Goal: Information Seeking & Learning: Learn about a topic

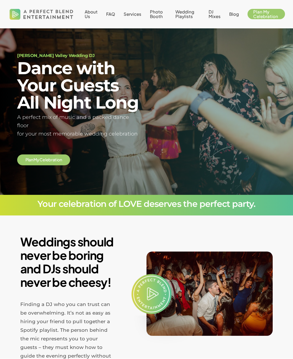
scroll to position [5, 0]
click at [88, 13] on span "About Us" at bounding box center [91, 14] width 13 height 10
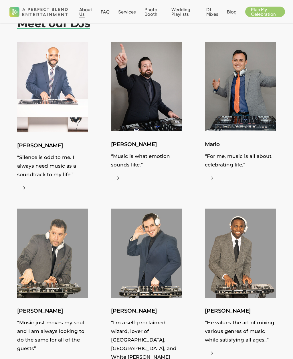
scroll to position [650, 0]
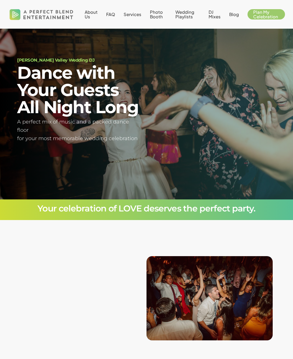
scroll to position [6, 14]
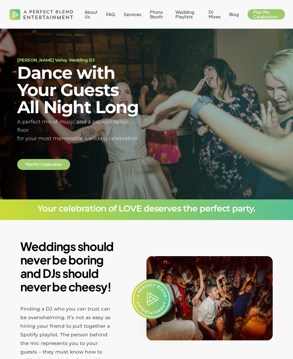
click at [133, 15] on span "Services" at bounding box center [133, 13] width 18 height 5
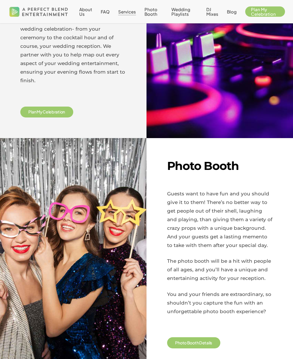
scroll to position [322, 0]
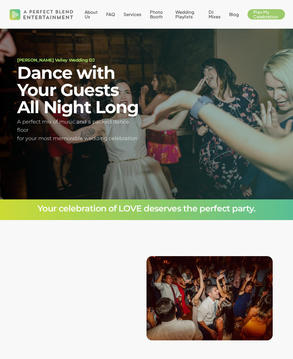
scroll to position [6, 14]
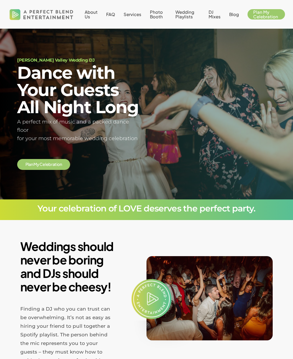
click at [89, 13] on span "About Us" at bounding box center [91, 14] width 13 height 10
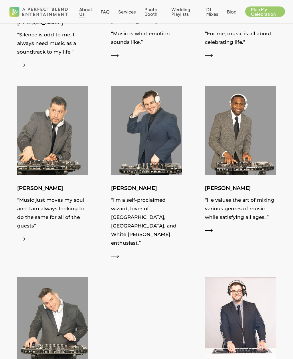
scroll to position [779, 0]
click at [123, 10] on span "Services" at bounding box center [127, 11] width 18 height 5
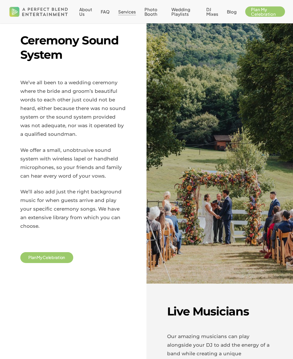
scroll to position [689, 0]
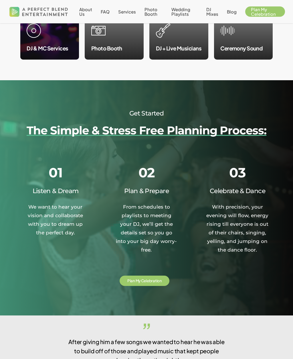
scroll to position [618, 0]
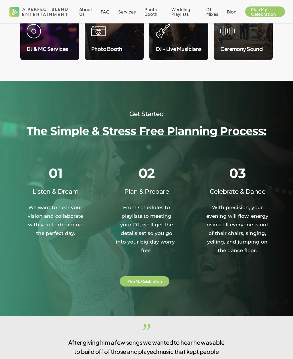
click at [130, 7] on li "Services" at bounding box center [127, 11] width 26 height 23
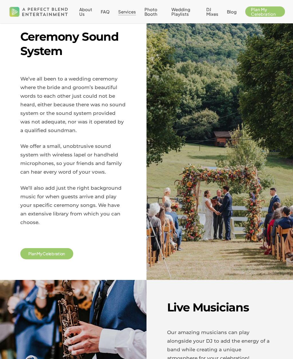
scroll to position [688, 0]
click at [180, 9] on span "Wedding Playlists" at bounding box center [181, 12] width 19 height 10
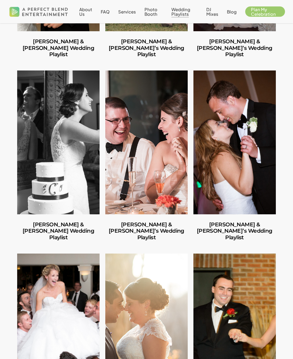
scroll to position [3569, 0]
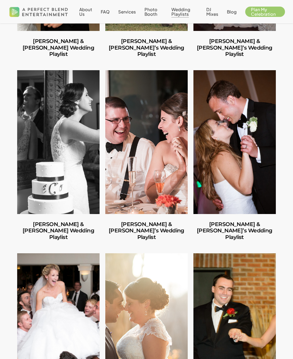
click at [229, 247] on link "Tara & Mike’s Wedding Playlist" at bounding box center [235, 231] width 82 height 34
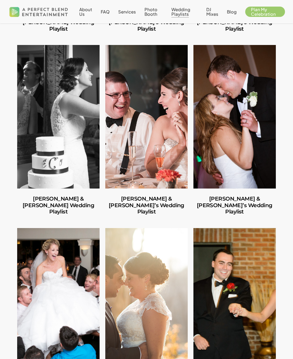
scroll to position [3621, 0]
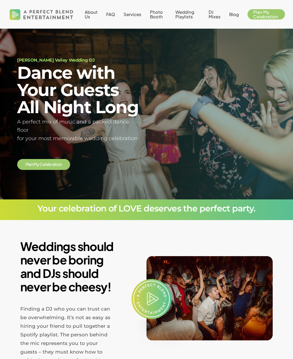
click at [90, 15] on span "About Us" at bounding box center [91, 14] width 13 height 10
click at [131, 11] on span "Services" at bounding box center [133, 13] width 18 height 5
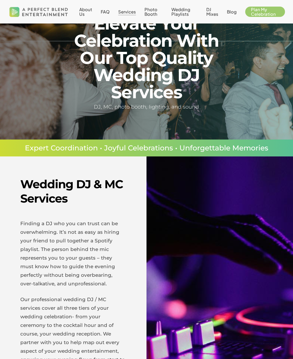
scroll to position [45, 0]
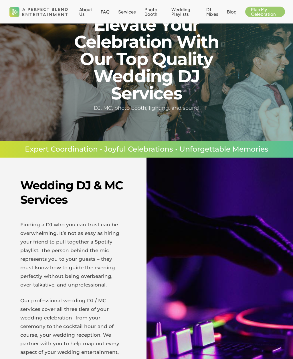
click at [107, 9] on span "FAQ" at bounding box center [105, 11] width 9 height 5
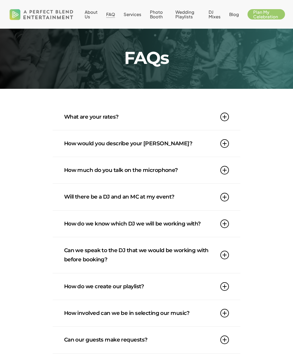
click at [227, 117] on icon at bounding box center [225, 117] width 9 height 9
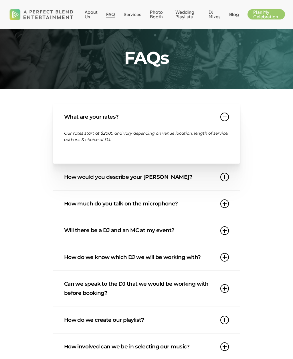
click at [152, 233] on link "Will there be a DJ and an MC at my event?" at bounding box center [146, 230] width 165 height 26
